Goal: Task Accomplishment & Management: Manage account settings

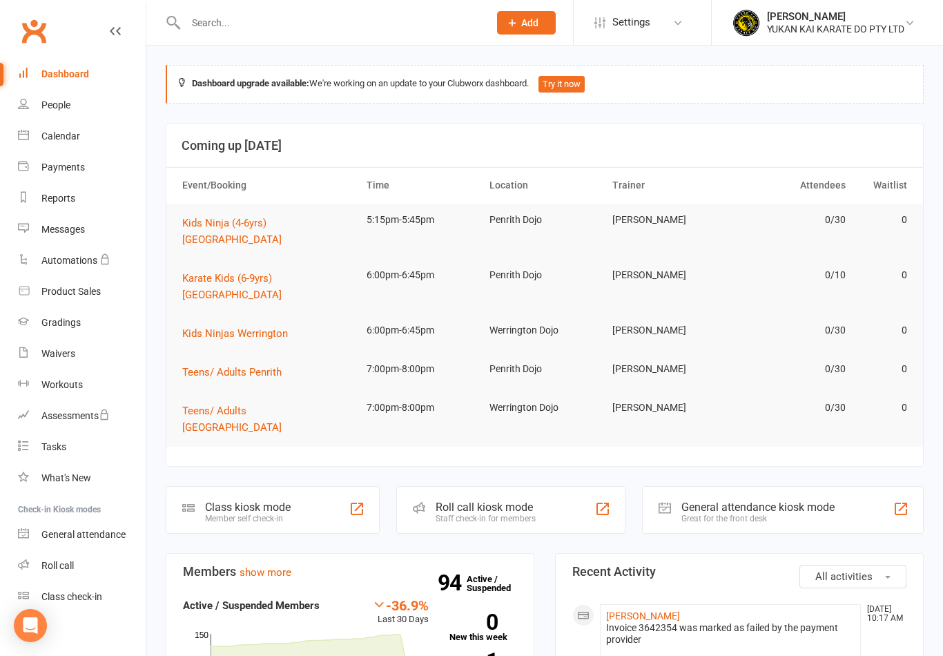
click at [301, 21] on input "text" at bounding box center [331, 22] width 298 height 19
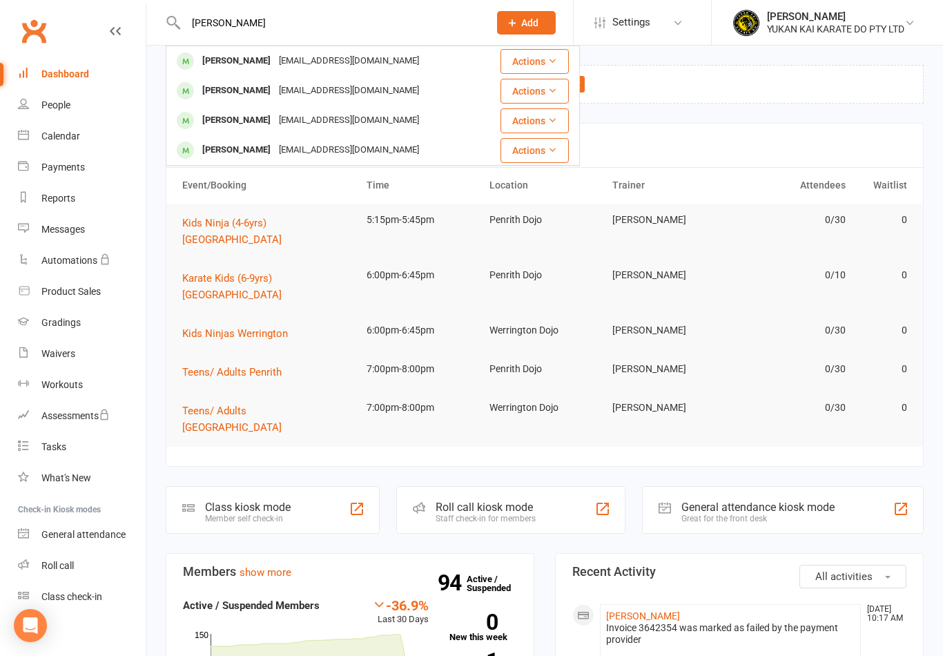
type input "[PERSON_NAME]"
click at [235, 55] on div "[PERSON_NAME]" at bounding box center [236, 61] width 77 height 20
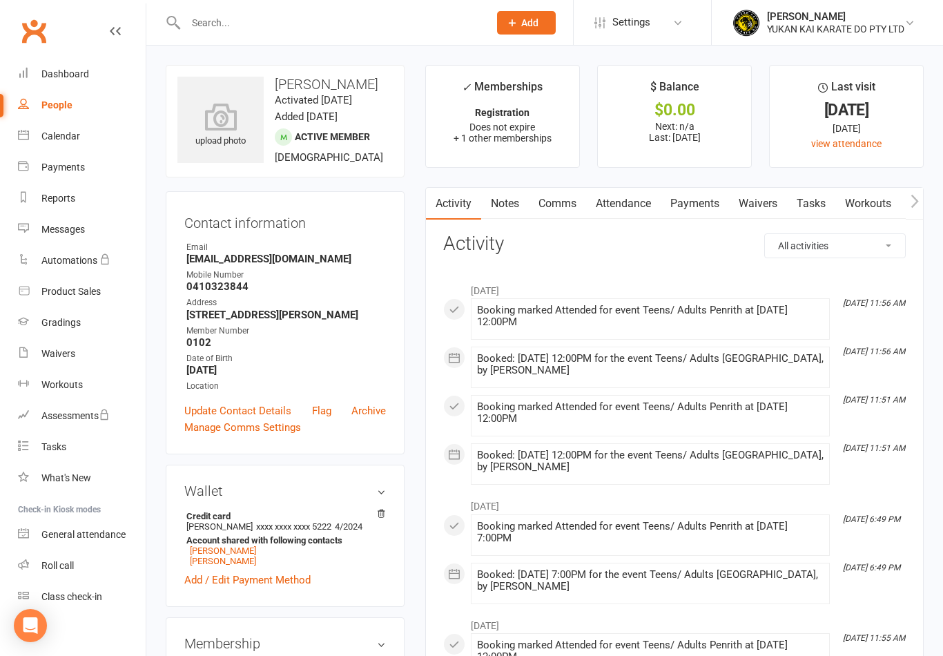
click at [255, 28] on input "text" at bounding box center [331, 22] width 298 height 19
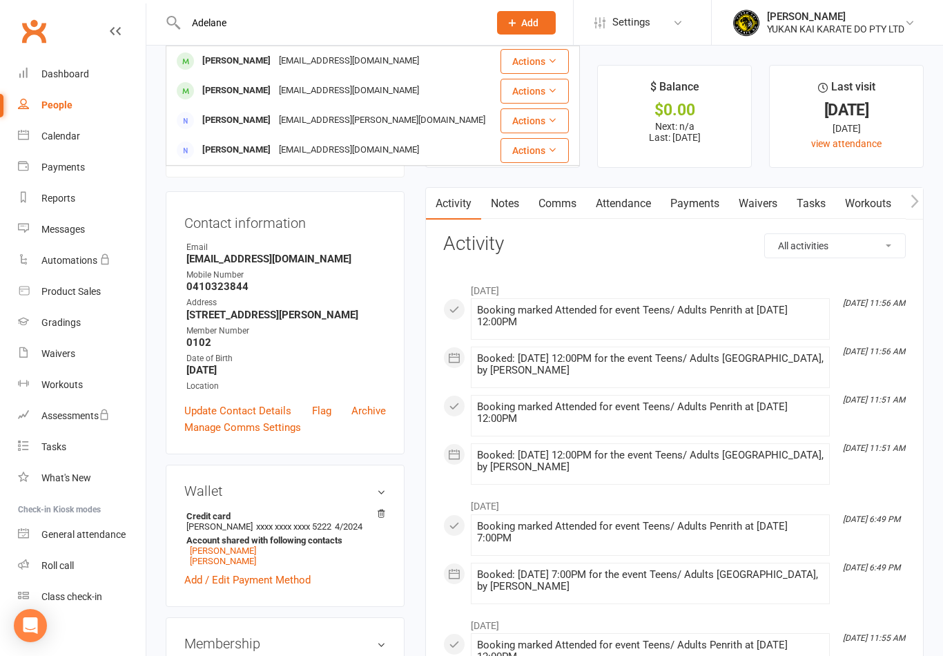
type input "Adelane"
click at [275, 126] on div "[PERSON_NAME]" at bounding box center [236, 120] width 77 height 20
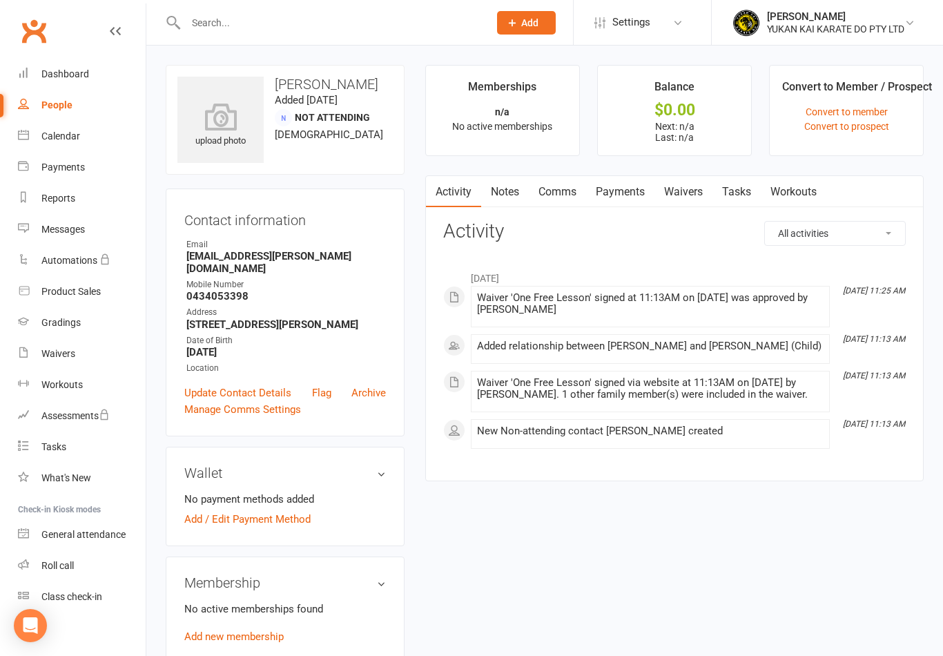
click at [266, 401] on link "Update Contact Details" at bounding box center [237, 393] width 107 height 17
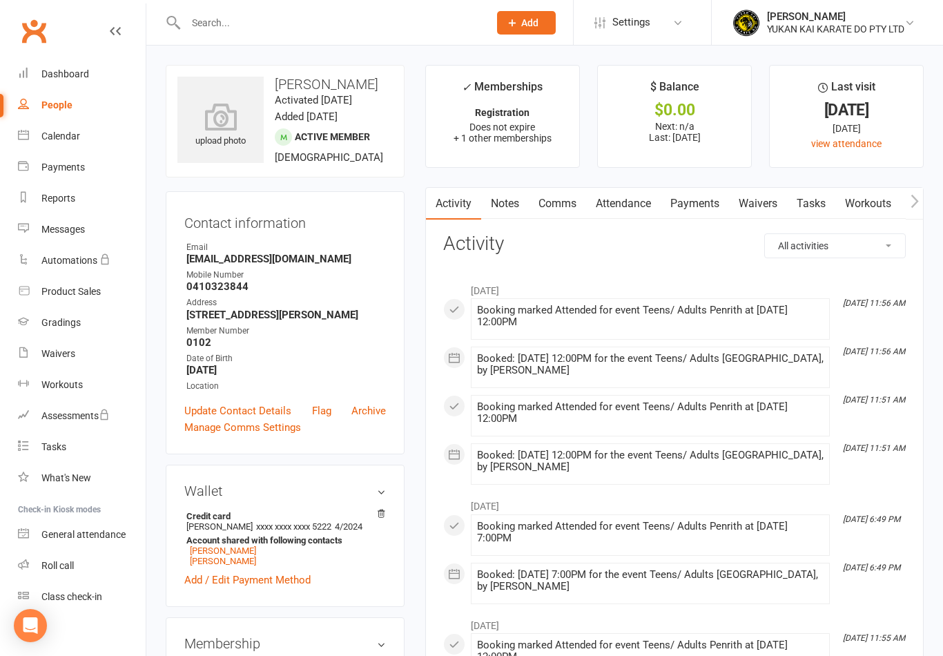
click at [329, 13] on input "text" at bounding box center [331, 22] width 298 height 19
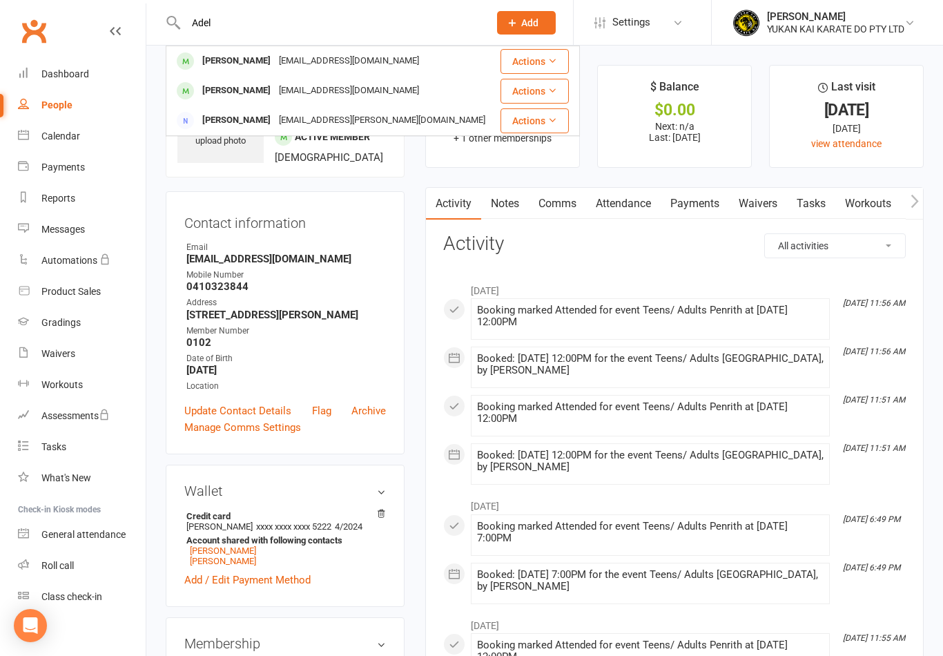
type input "Adel"
click at [240, 66] on div "[PERSON_NAME]" at bounding box center [236, 61] width 77 height 20
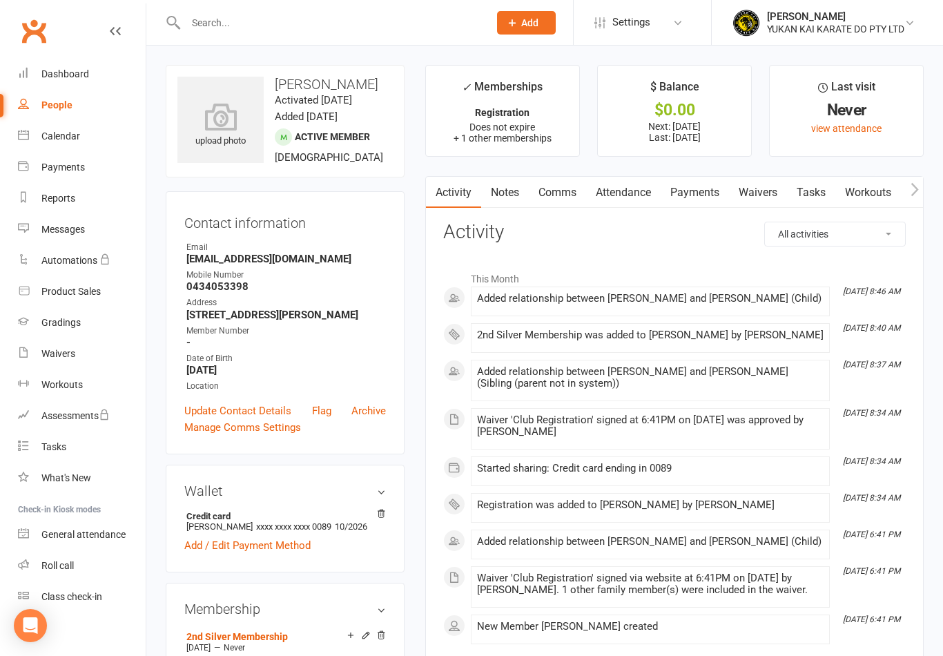
click at [247, 419] on link "Update Contact Details" at bounding box center [237, 411] width 107 height 17
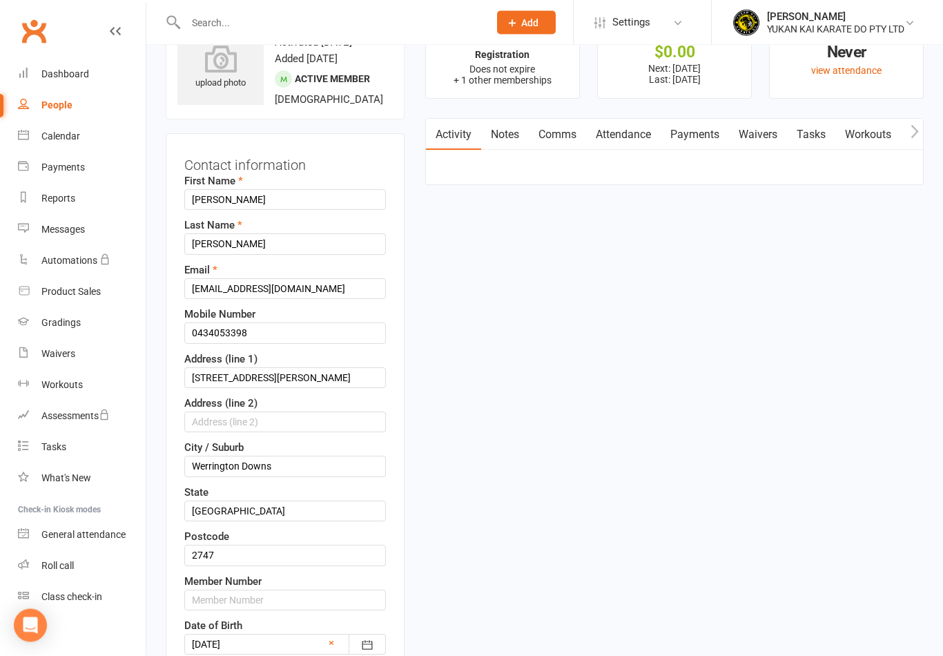
scroll to position [64, 0]
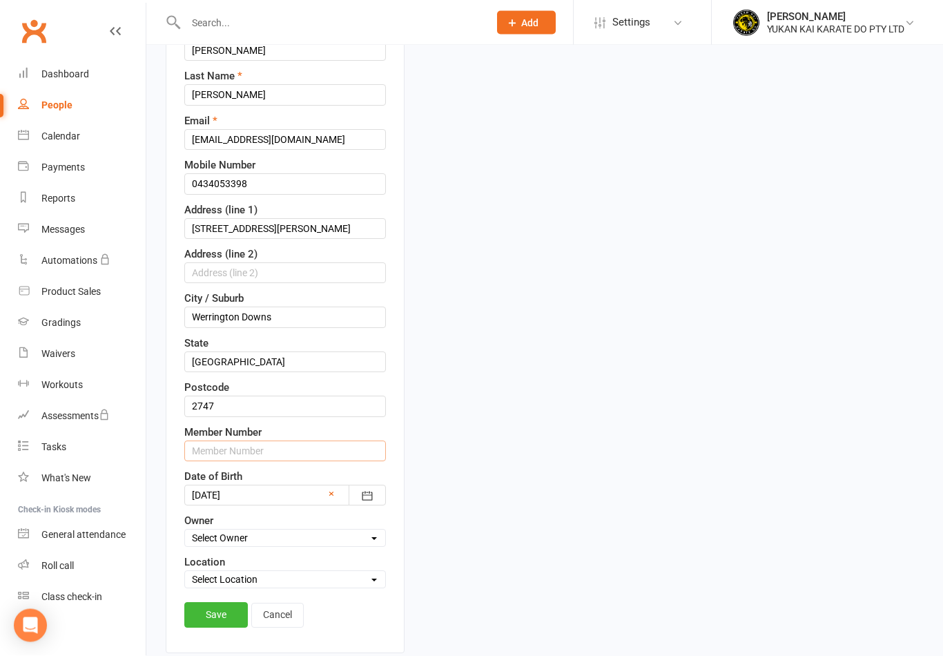
click at [264, 462] on input "text" at bounding box center [285, 451] width 202 height 21
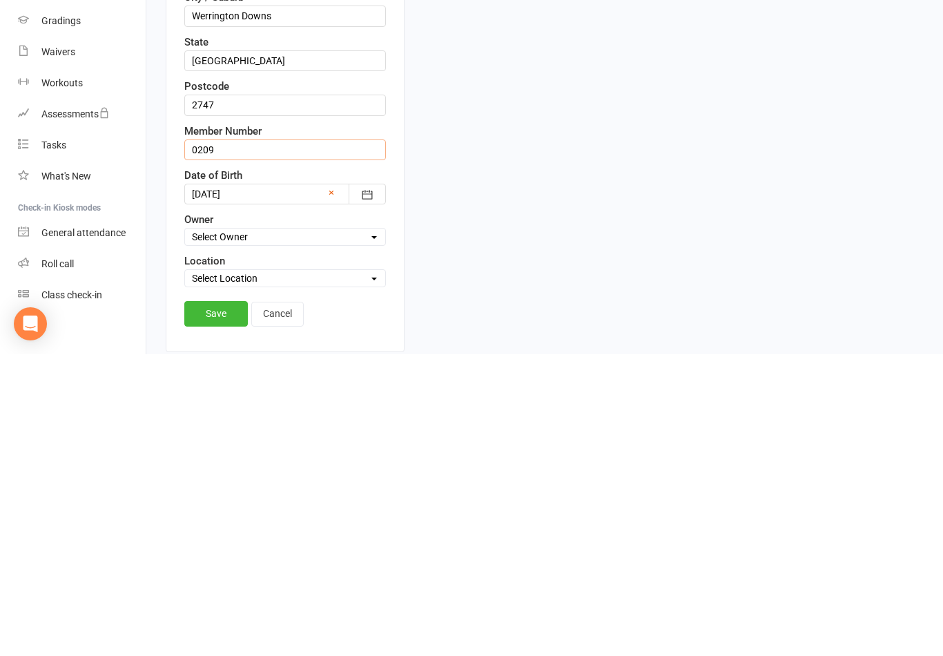
type input "0209"
click at [220, 603] on link "Save" at bounding box center [216, 615] width 64 height 25
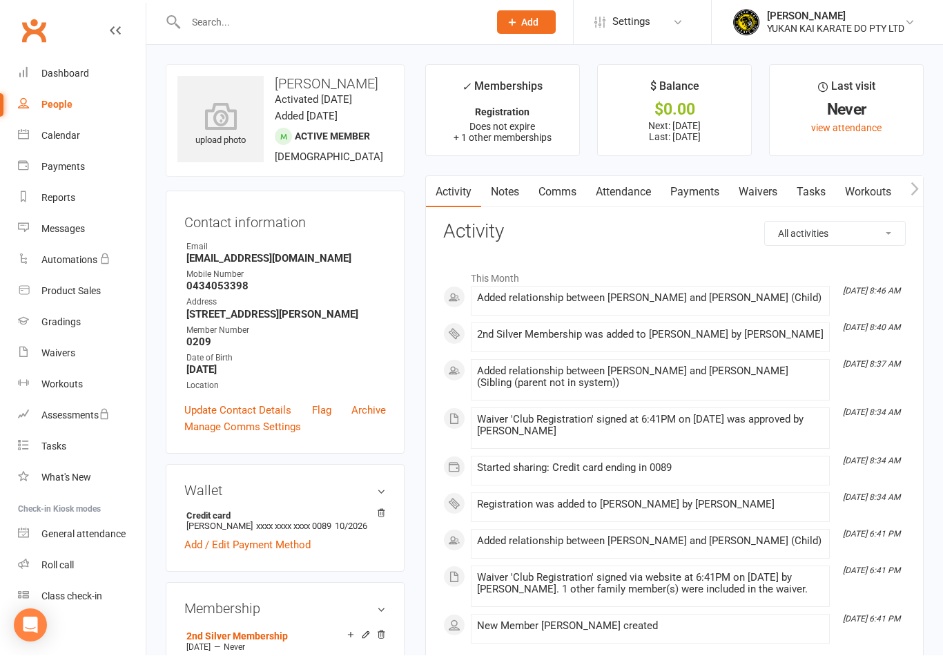
scroll to position [1, 0]
copy h3 "[PERSON_NAME]"
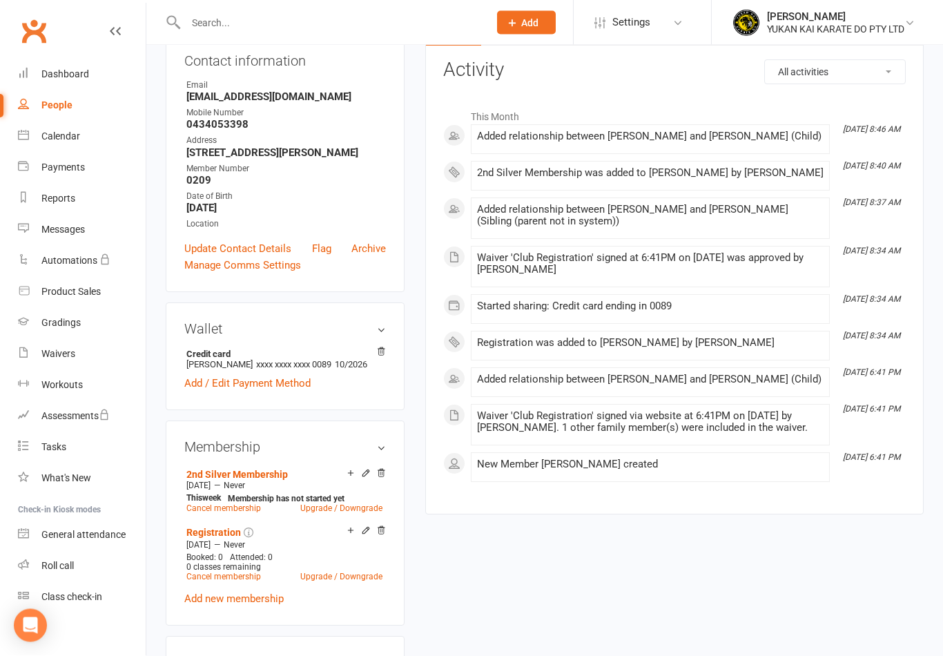
scroll to position [0, 0]
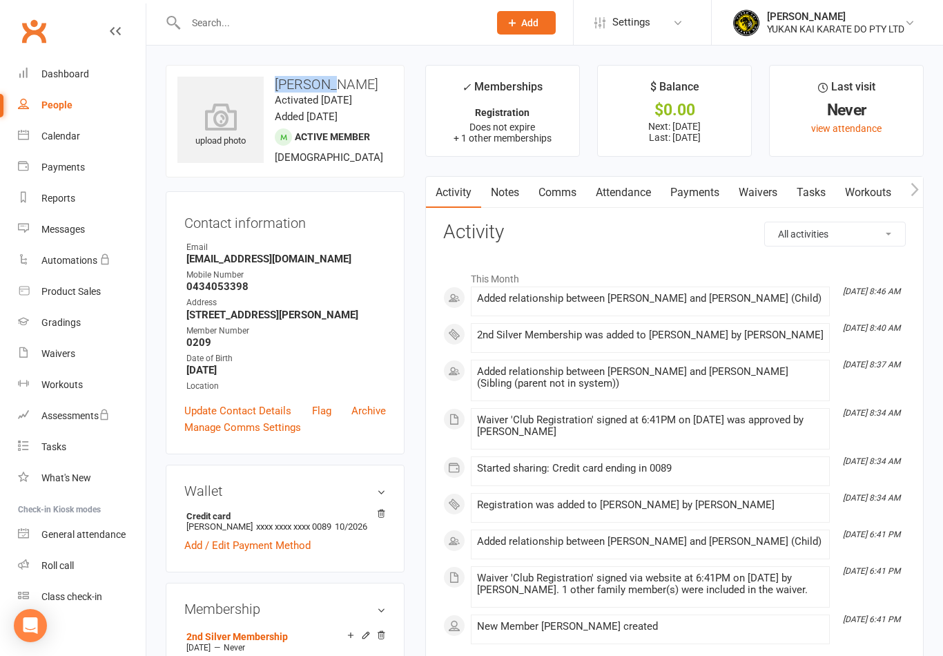
click at [392, 90] on h3 "[PERSON_NAME]" at bounding box center [284, 84] width 215 height 15
click at [298, 17] on input "text" at bounding box center [331, 22] width 298 height 19
type input "Theunis"
click at [239, 63] on div "[PERSON_NAME]" at bounding box center [236, 61] width 77 height 20
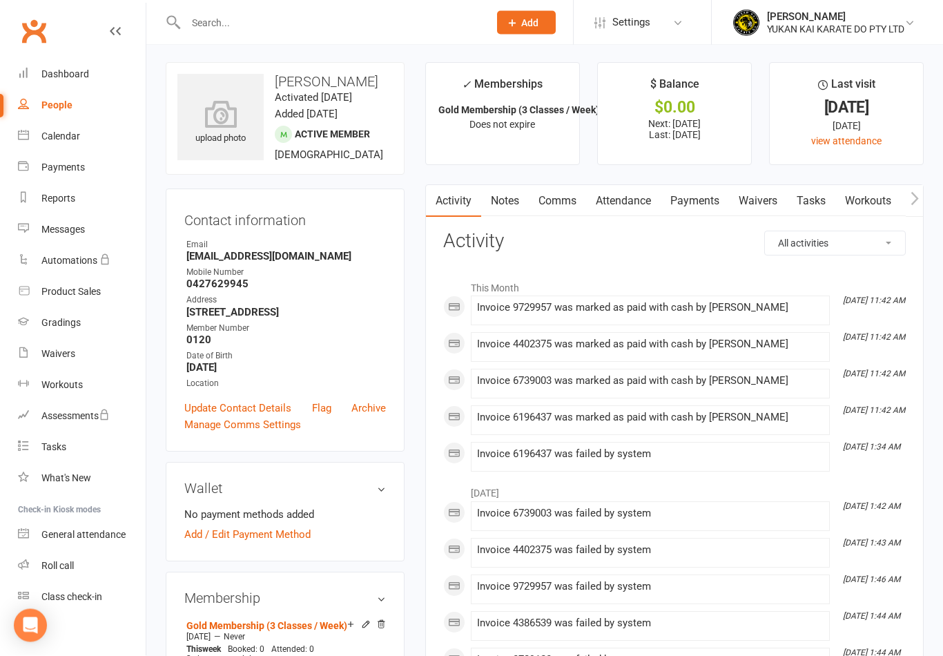
scroll to position [3, 0]
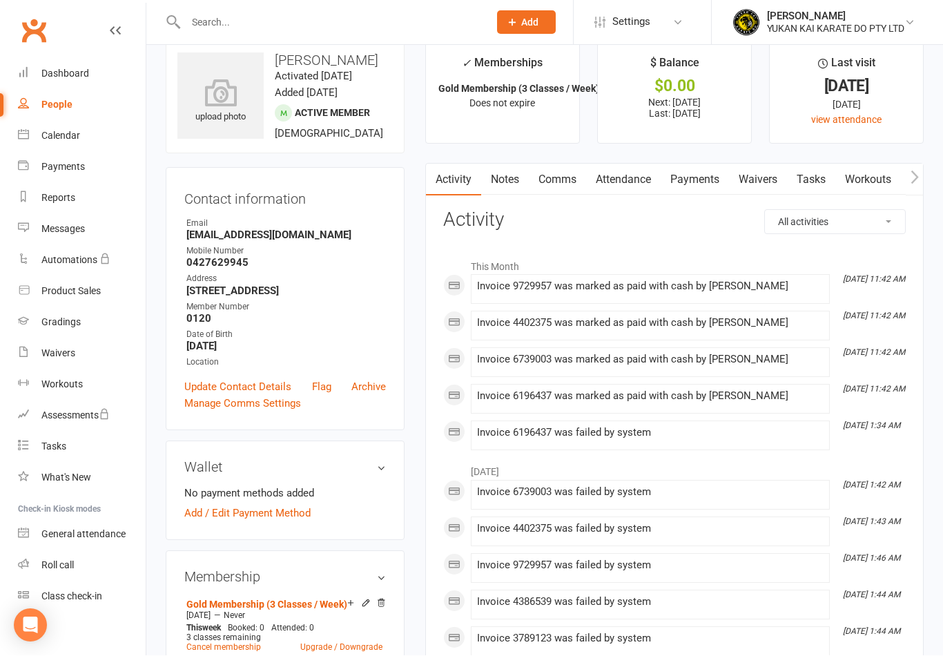
click at [269, 13] on input "text" at bounding box center [331, 22] width 298 height 19
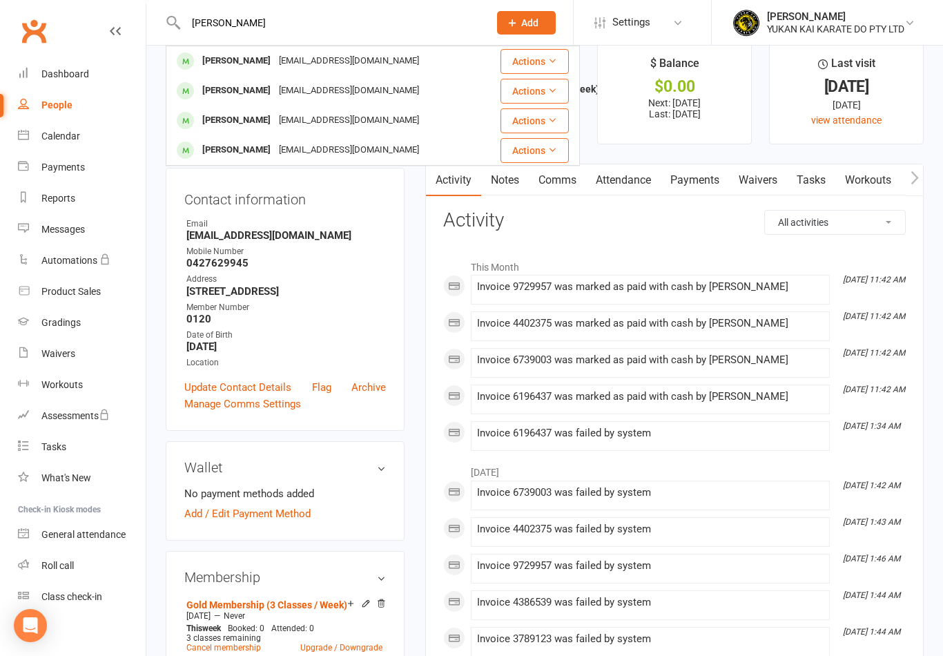
type input "[PERSON_NAME]"
click at [247, 66] on div "[PERSON_NAME]" at bounding box center [236, 61] width 77 height 20
